Goal: Subscribe to service/newsletter

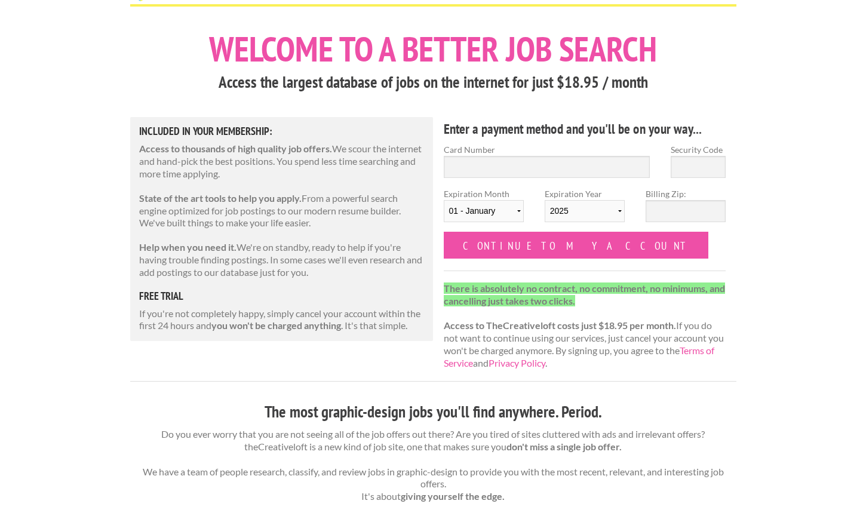
scroll to position [48, 0]
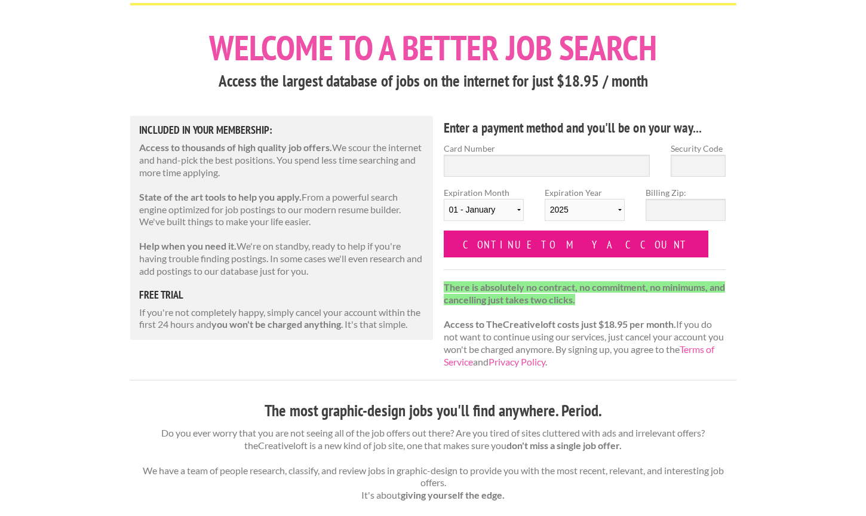
click at [481, 235] on input "Continue to my account" at bounding box center [576, 244] width 265 height 27
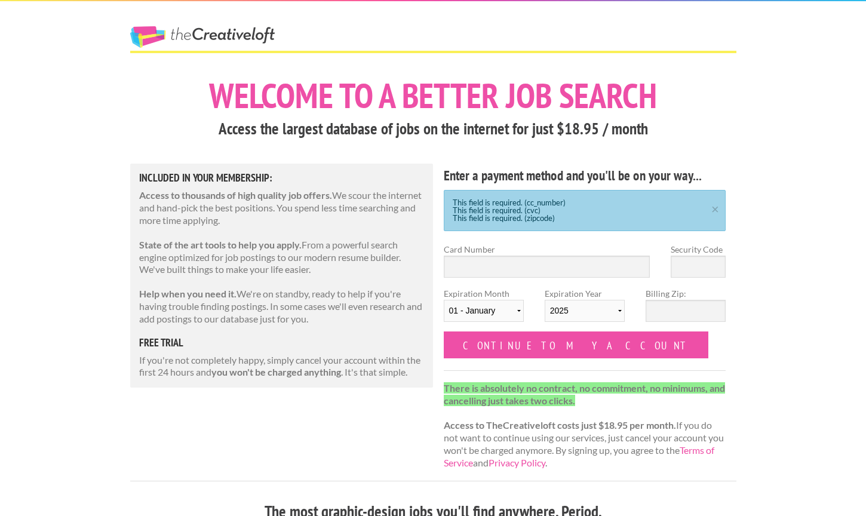
click at [536, 207] on div "This field is required. (cc_number) This field is required. (cvc) This field is…" at bounding box center [585, 210] width 283 height 41
click at [218, 34] on link "The Creative Loft" at bounding box center [202, 37] width 145 height 22
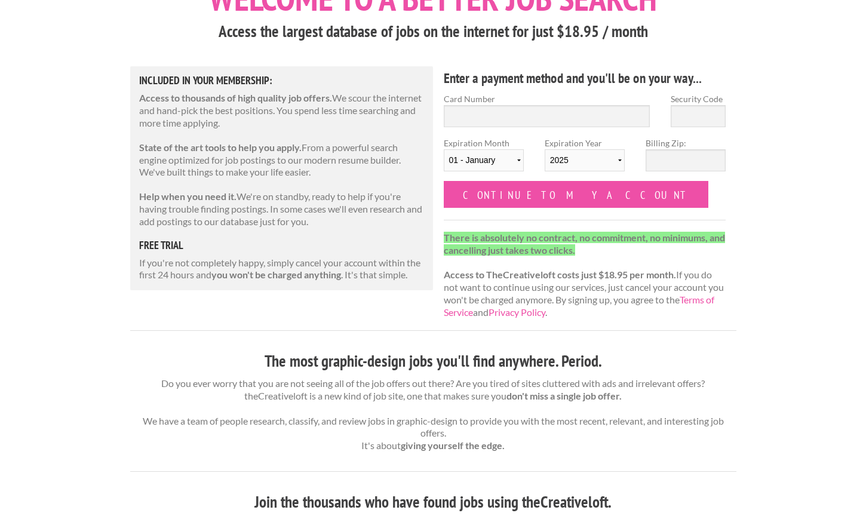
scroll to position [99, 0]
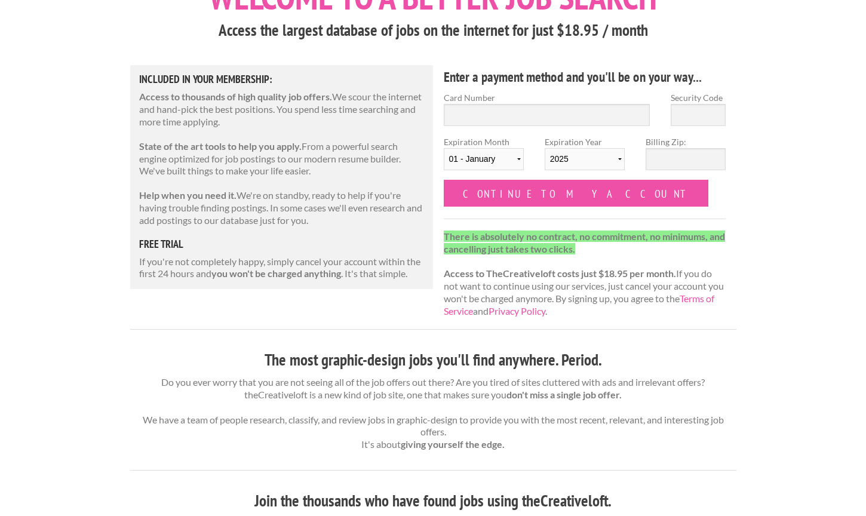
click at [449, 281] on p "There is absolutely no contract, no commitment, no minimums, and cancelling jus…" at bounding box center [585, 274] width 283 height 87
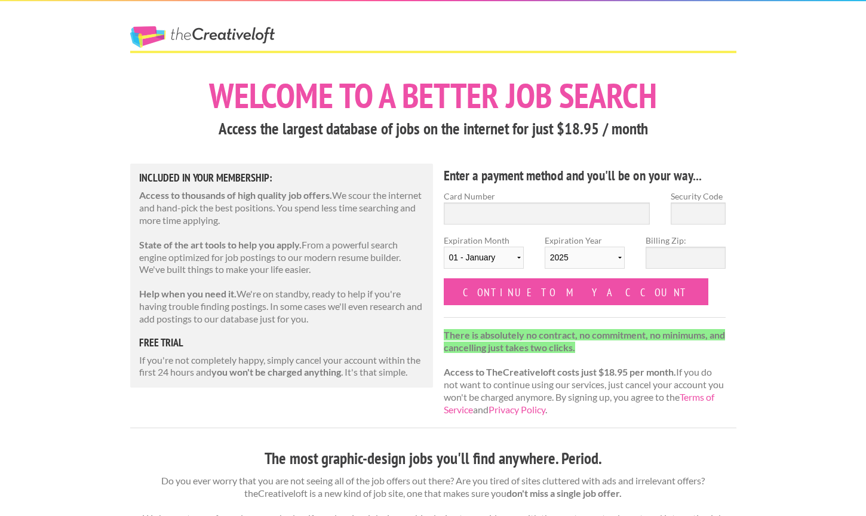
scroll to position [0, 0]
